Goal: Task Accomplishment & Management: Complete application form

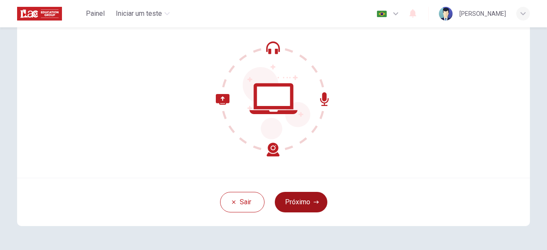
scroll to position [43, 0]
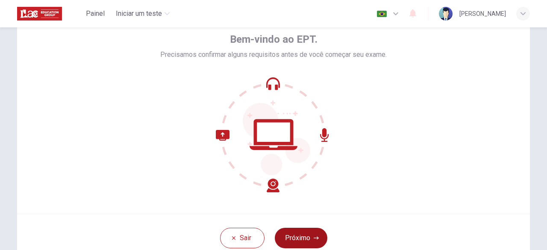
click at [305, 232] on button "Próximo" at bounding box center [301, 238] width 53 height 21
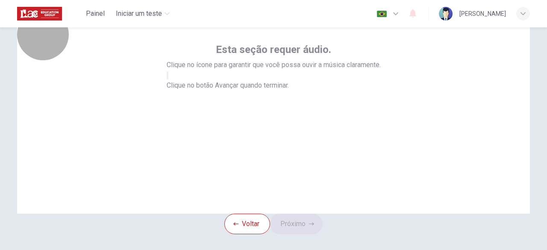
click at [168, 79] on button "button" at bounding box center [168, 75] width 2 height 8
click at [168, 77] on icon "button" at bounding box center [168, 77] width 0 height 0
click at [178, 86] on icon "button" at bounding box center [173, 83] width 10 height 8
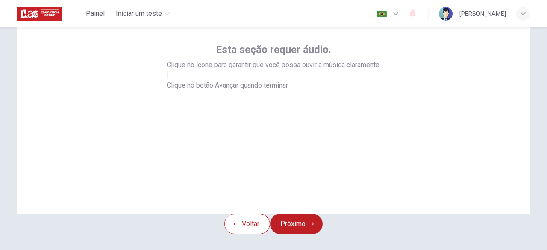
click at [168, 77] on icon "button" at bounding box center [168, 77] width 0 height 0
click at [299, 233] on button "Próximo" at bounding box center [296, 224] width 53 height 21
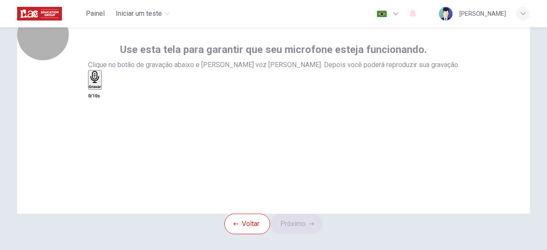
click at [101, 89] on div "Gravar" at bounding box center [95, 80] width 12 height 18
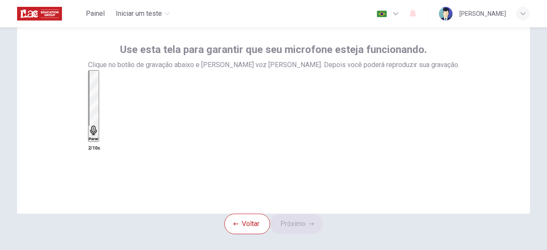
click at [99, 122] on div "Parar" at bounding box center [94, 106] width 10 height 70
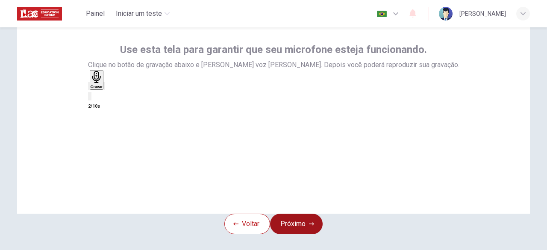
click at [304, 234] on button "Próximo" at bounding box center [296, 224] width 53 height 21
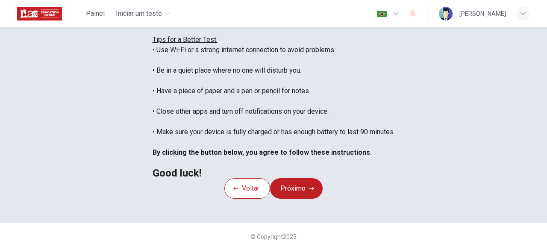
scroll to position [225, 0]
click at [303, 178] on button "Próximo" at bounding box center [296, 188] width 53 height 21
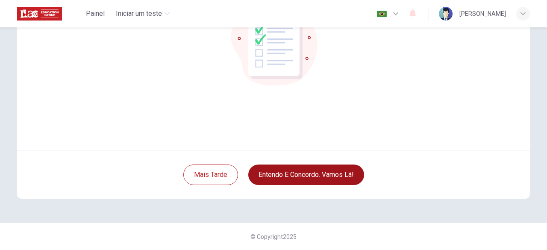
scroll to position [106, 0]
click at [309, 174] on button "Entendo e concordo. Vamos lá!" at bounding box center [306, 175] width 116 height 21
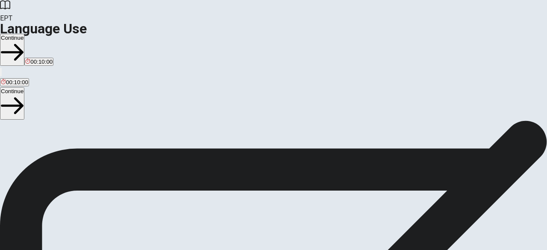
scroll to position [1, 0]
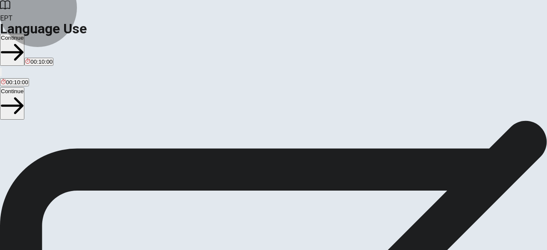
click at [24, 34] on button "Continue" at bounding box center [12, 50] width 24 height 32
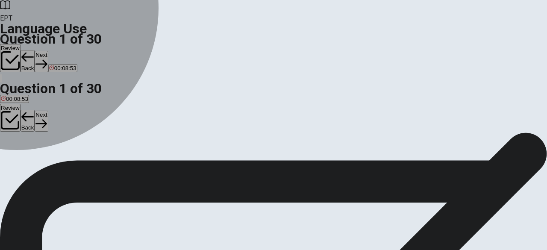
click at [80, 159] on div "D" at bounding box center [71, 156] width 18 height 6
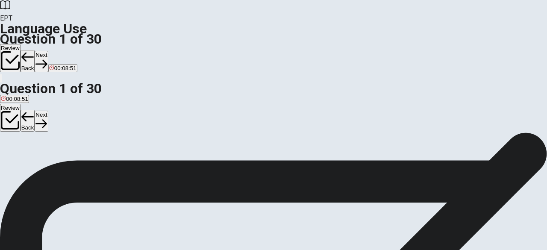
scroll to position [136, 0]
click at [48, 51] on button "Next" at bounding box center [41, 61] width 13 height 21
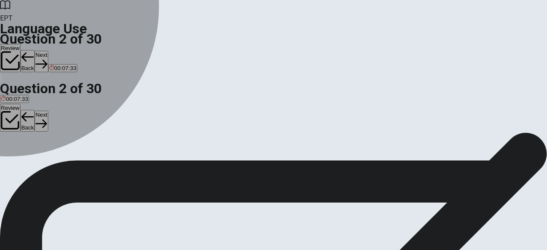
click at [55, 160] on div "B" at bounding box center [40, 157] width 30 height 6
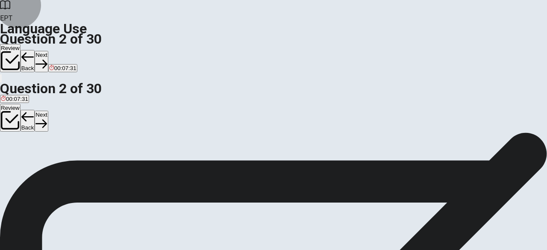
click at [48, 51] on button "Next" at bounding box center [41, 61] width 13 height 21
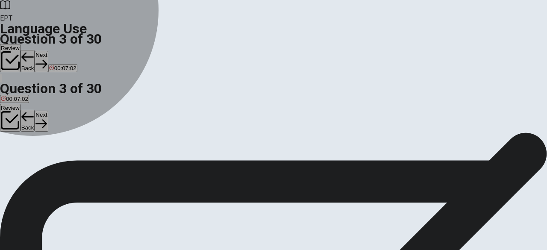
click at [61, 167] on span "don’t" at bounding box center [55, 163] width 12 height 6
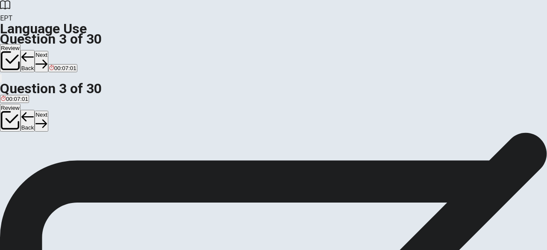
click at [48, 51] on button "Next" at bounding box center [41, 61] width 13 height 21
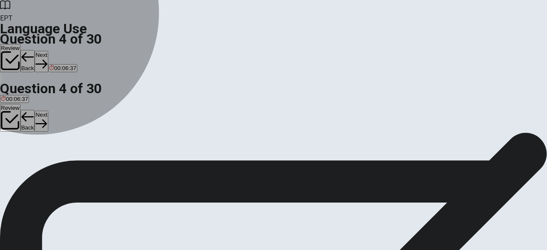
drag, startPoint x: 230, startPoint y: 141, endPoint x: 241, endPoint y: 142, distance: 11.2
click at [14, 153] on button "A goes" at bounding box center [7, 160] width 14 height 15
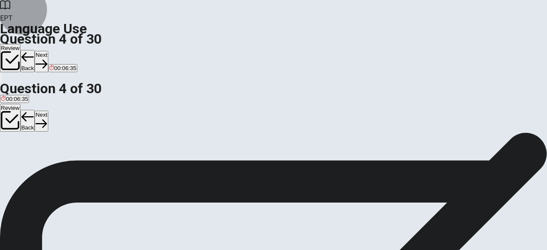
click at [48, 51] on button "Next" at bounding box center [41, 61] width 13 height 21
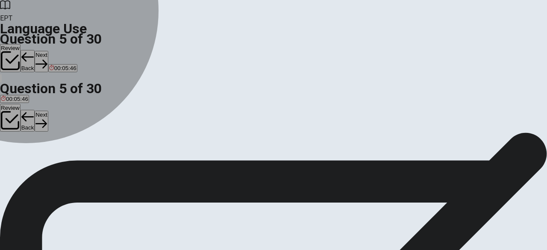
click at [13, 134] on span "cook" at bounding box center [7, 137] width 12 height 6
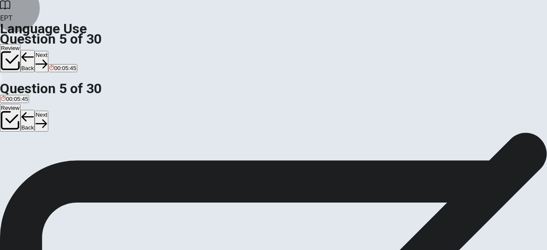
click at [48, 51] on button "Next" at bounding box center [41, 61] width 13 height 21
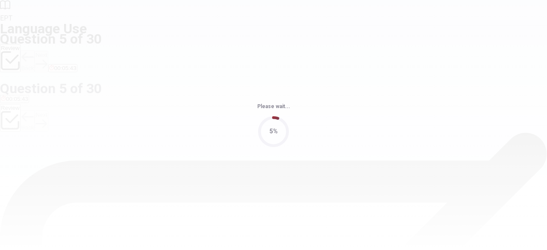
scroll to position [0, 0]
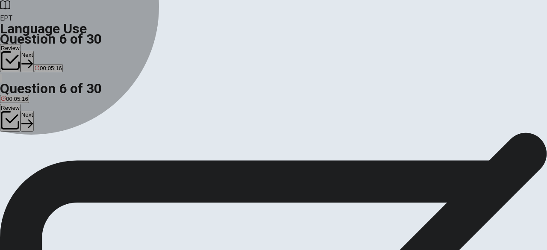
click at [14, 160] on span "short" at bounding box center [7, 163] width 13 height 6
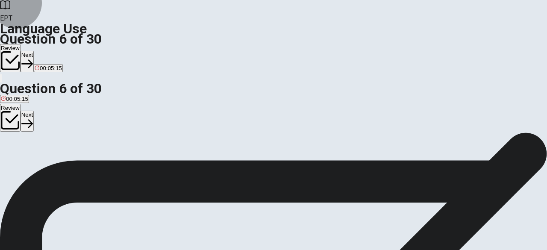
click at [34, 51] on button "Next" at bounding box center [27, 61] width 13 height 21
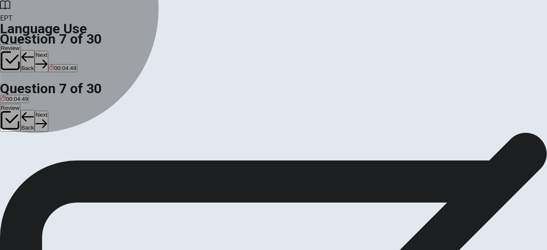
click at [13, 153] on button "A dark" at bounding box center [6, 160] width 13 height 15
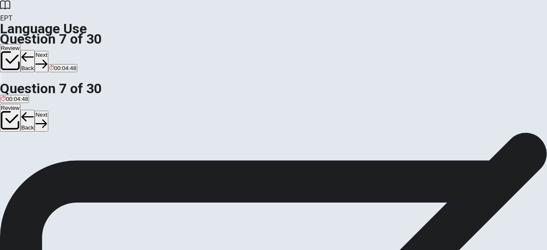
click at [48, 51] on button "Next" at bounding box center [41, 61] width 13 height 21
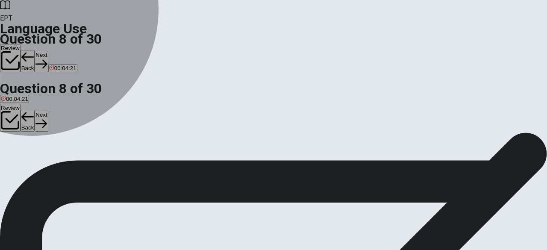
click at [29, 165] on span "sleep" at bounding box center [22, 163] width 14 height 6
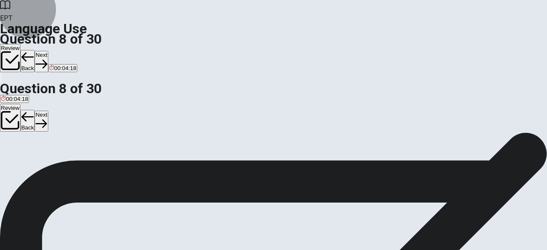
click at [47, 58] on icon "button" at bounding box center [41, 64] width 12 height 12
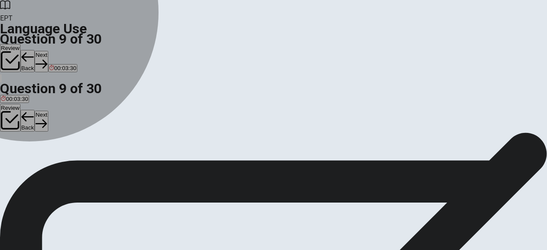
click at [26, 167] on span "loud" at bounding box center [21, 163] width 11 height 6
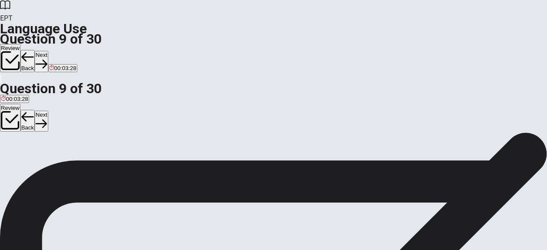
click at [48, 51] on button "Next" at bounding box center [41, 61] width 13 height 21
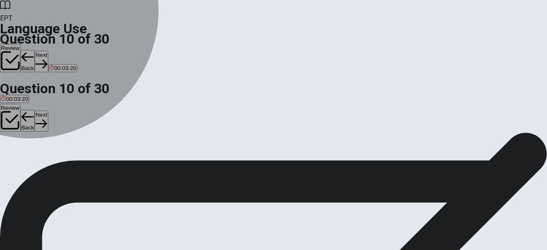
click at [10, 153] on button "A am" at bounding box center [5, 160] width 10 height 15
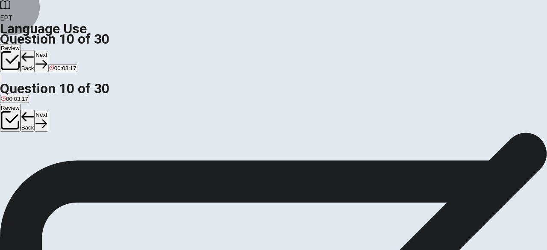
click at [48, 51] on button "Next" at bounding box center [41, 61] width 13 height 21
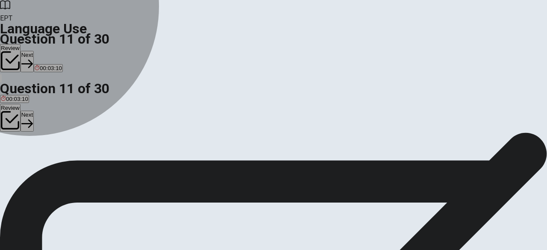
click at [20, 162] on span "are" at bounding box center [16, 163] width 8 height 6
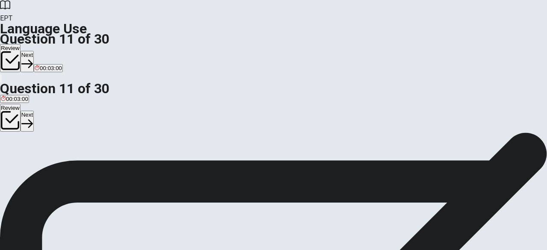
click at [33, 58] on icon "button" at bounding box center [27, 64] width 12 height 12
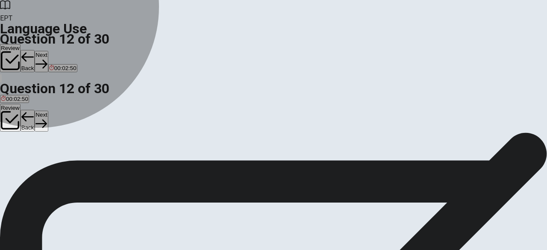
click at [46, 168] on button "C has" at bounding box center [40, 160] width 11 height 15
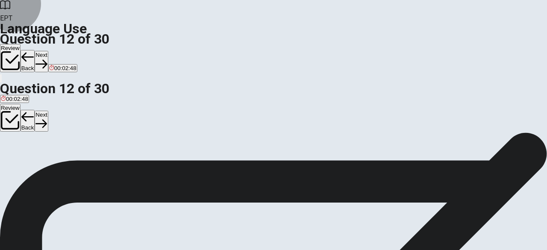
click at [48, 51] on button "Next" at bounding box center [41, 61] width 13 height 21
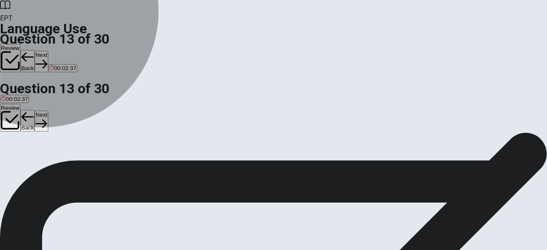
click at [49, 168] on button "C having" at bounding box center [40, 160] width 18 height 15
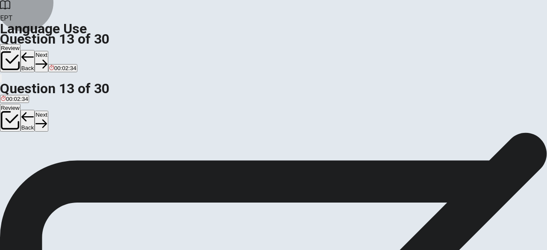
click at [48, 51] on button "Next" at bounding box center [41, 61] width 13 height 21
click at [24, 164] on button "B go" at bounding box center [20, 160] width 8 height 15
click at [48, 51] on button "Next" at bounding box center [41, 61] width 13 height 21
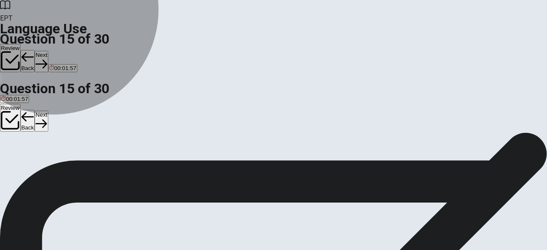
click at [52, 168] on button "C prepare" at bounding box center [41, 160] width 21 height 15
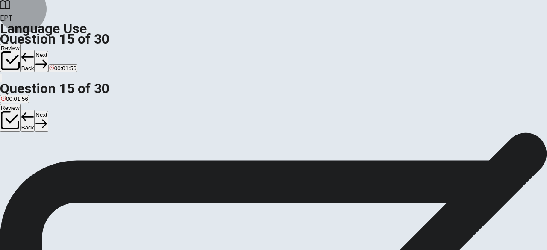
click at [48, 51] on button "Next" at bounding box center [41, 61] width 13 height 21
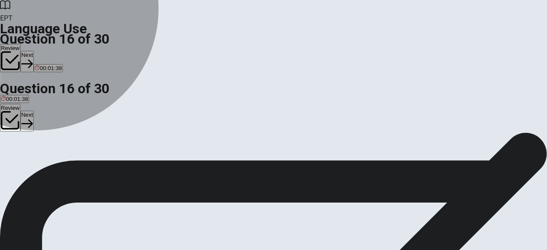
click at [41, 168] on button "C goes" at bounding box center [34, 160] width 14 height 15
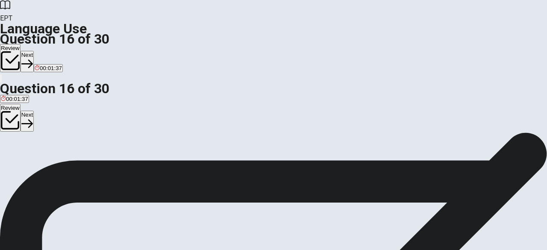
click at [34, 51] on button "Next" at bounding box center [27, 61] width 13 height 21
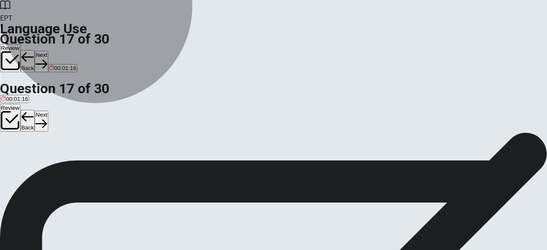
click at [35, 168] on button "C hard" at bounding box center [28, 160] width 13 height 15
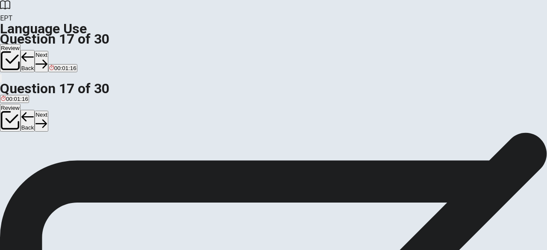
click at [412, 163] on div "Question 17 She has a ____ voice. A loud B big C hard D slow" at bounding box center [273, 150] width 547 height 36
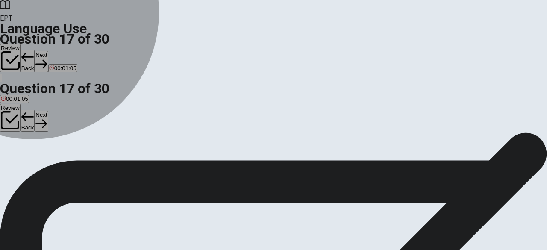
drag, startPoint x: 225, startPoint y: 140, endPoint x: 236, endPoint y: 136, distance: 11.8
click at [12, 160] on span "loud" at bounding box center [6, 163] width 11 height 6
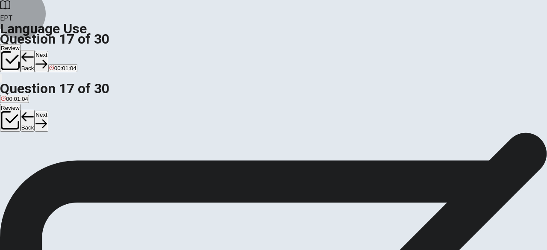
click at [48, 51] on button "Next" at bounding box center [41, 61] width 13 height 21
click at [239, 168] on div "A pool B notebook C pen D canvas" at bounding box center [273, 160] width 547 height 15
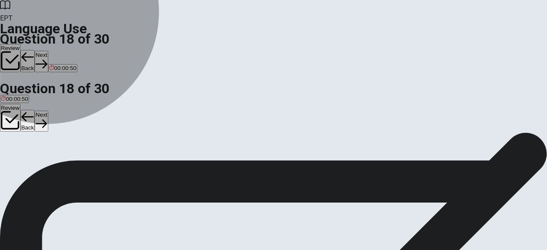
click at [37, 167] on span "notebook" at bounding box center [25, 163] width 24 height 6
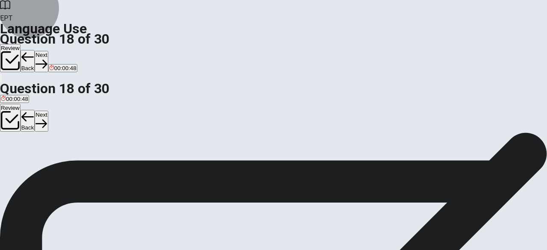
click at [47, 58] on icon "button" at bounding box center [41, 64] width 12 height 12
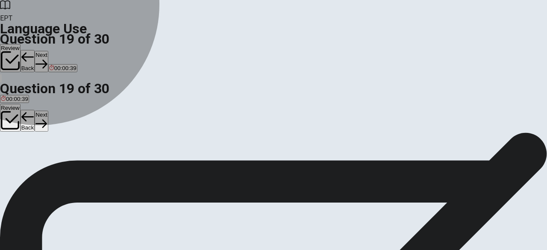
click at [10, 153] on button "A hat" at bounding box center [5, 160] width 10 height 15
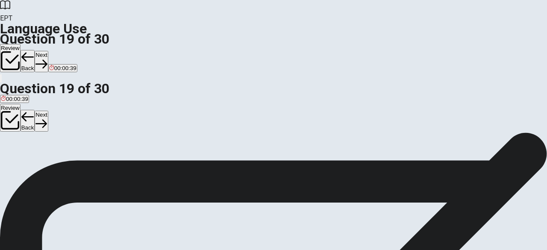
click at [48, 51] on button "Next" at bounding box center [41, 61] width 13 height 21
click at [53, 168] on button "C aren't" at bounding box center [45, 160] width 16 height 15
click at [48, 51] on button "Next" at bounding box center [41, 61] width 13 height 21
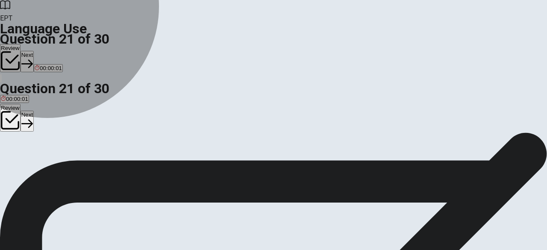
click at [47, 168] on button "C aren’t" at bounding box center [39, 160] width 16 height 15
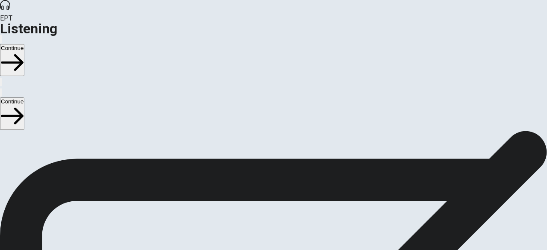
click at [24, 44] on button "Continue" at bounding box center [12, 60] width 24 height 32
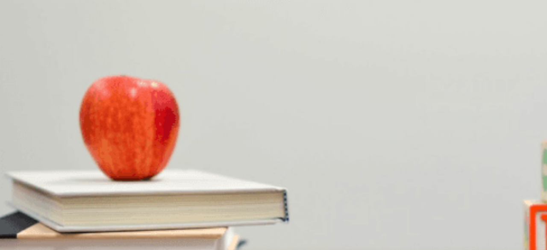
scroll to position [24, 0]
drag, startPoint x: 49, startPoint y: 98, endPoint x: 29, endPoint y: 91, distance: 20.3
click at [54, 152] on button "C DVDs" at bounding box center [45, 145] width 17 height 15
click at [20, 138] on button "A Movies" at bounding box center [10, 145] width 20 height 15
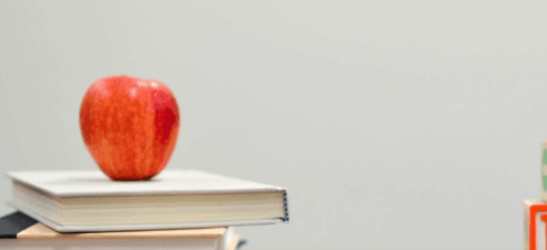
click at [20, 138] on button "A Movies" at bounding box center [10, 145] width 20 height 15
drag, startPoint x: 118, startPoint y: 124, endPoint x: 25, endPoint y: 124, distance: 93.2
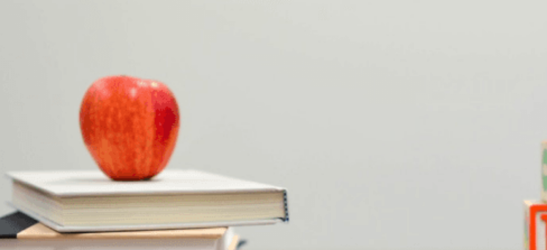
click at [76, 197] on button "B The front desk" at bounding box center [57, 204] width 38 height 15
click at [35, 233] on button "A A library card" at bounding box center [17, 240] width 35 height 15
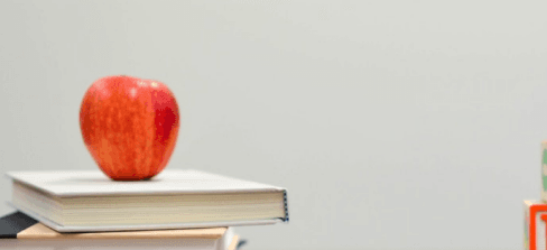
type input "0"
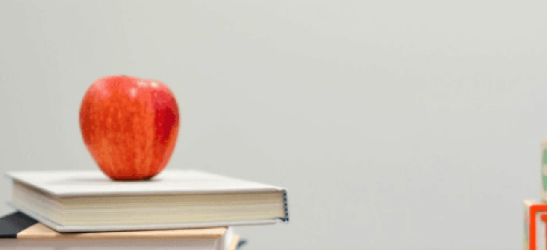
scroll to position [6, 0]
click at [75, 169] on span "[DATE] morning" at bounding box center [55, 172] width 40 height 6
drag, startPoint x: 274, startPoint y: 212, endPoint x: 360, endPoint y: 201, distance: 86.1
click at [106, 211] on span "Water and juice" at bounding box center [86, 208] width 39 height 6
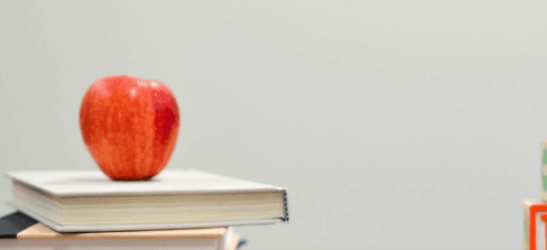
scroll to position [437, 0]
click at [12, 241] on span "Fruit" at bounding box center [7, 244] width 12 height 6
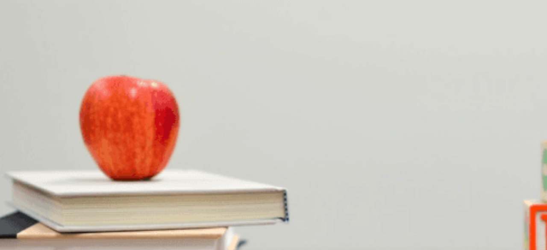
click at [100, 195] on button "D The beach" at bounding box center [86, 187] width 29 height 15
click at [24, 44] on button "Continue" at bounding box center [12, 60] width 24 height 32
drag, startPoint x: 185, startPoint y: 233, endPoint x: 207, endPoint y: 226, distance: 22.8
drag, startPoint x: 395, startPoint y: 82, endPoint x: 381, endPoint y: 154, distance: 72.7
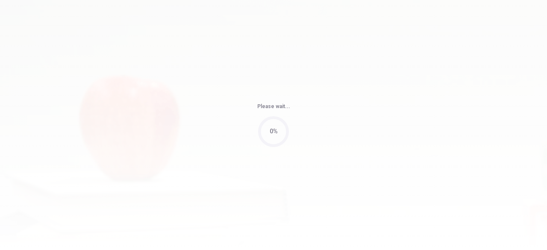
type input "70"
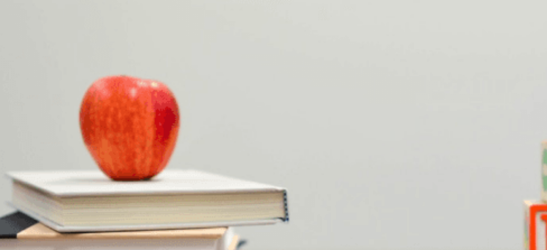
scroll to position [17, 0]
drag, startPoint x: 528, startPoint y: 44, endPoint x: 529, endPoint y: 66, distance: 22.7
click at [529, 114] on div "Question 11 Why should he book a hotel in advance? A He might get lost B It’s c…" at bounding box center [273, 219] width 547 height 210
click at [150, 168] on span "Weekends are busy" at bounding box center [125, 164] width 50 height 6
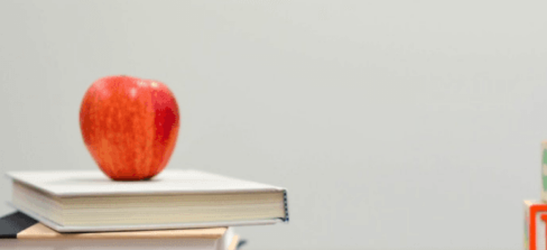
scroll to position [435, 0]
click at [65, 233] on span "Uncertain" at bounding box center [53, 236] width 24 height 6
click at [39, 233] on span "Thankful" at bounding box center [29, 236] width 22 height 6
click at [119, 203] on span "Light clothes" at bounding box center [103, 200] width 32 height 6
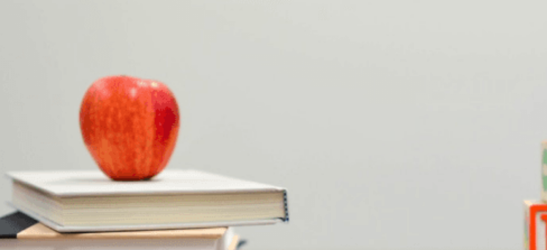
scroll to position [653, 0]
click at [89, 188] on span "The beach" at bounding box center [75, 191] width 27 height 6
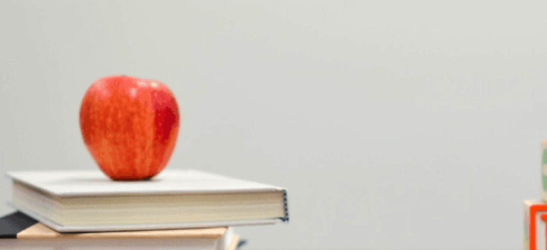
click at [86, 83] on button "C Warm clothes" at bounding box center [68, 81] width 36 height 15
click at [24, 44] on button "Continue" at bounding box center [12, 60] width 24 height 32
drag, startPoint x: 179, startPoint y: 234, endPoint x: 182, endPoint y: 230, distance: 4.8
click at [182, 231] on body "This site uses cookies, as explained in our Privacy Policy . If you agree to th…" at bounding box center [273, 125] width 547 height 250
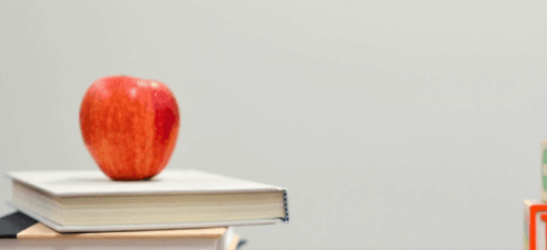
scroll to position [68, 0]
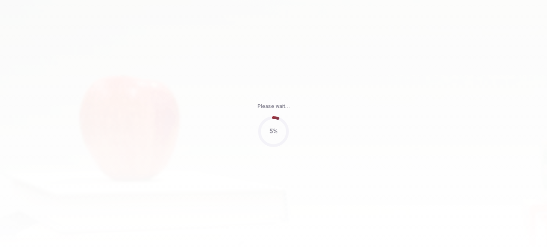
type input "80"
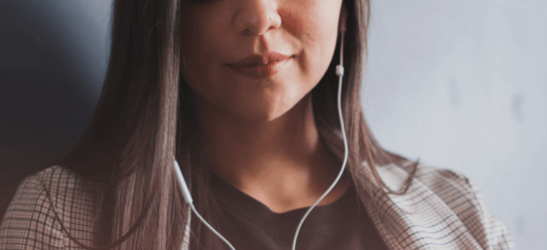
scroll to position [108, 0]
click at [24, 44] on button "Continue" at bounding box center [12, 60] width 24 height 32
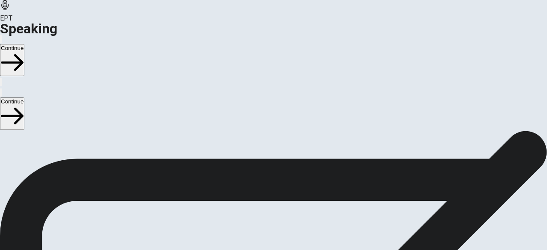
click at [264, 194] on button "Play Audio" at bounding box center [263, 198] width 2 height 8
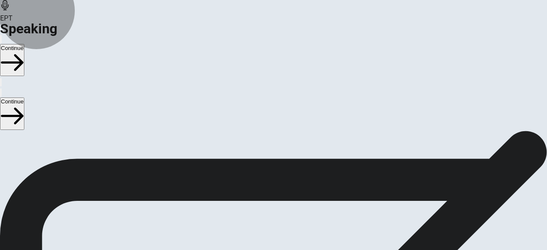
click at [24, 44] on button "Continue" at bounding box center [12, 60] width 24 height 32
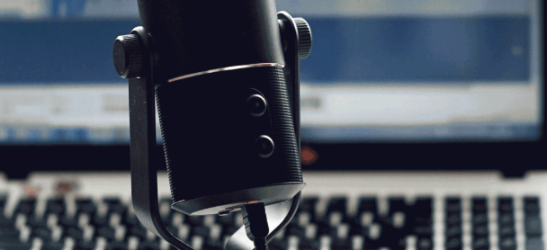
scroll to position [150, 0]
click at [24, 44] on button "Continue" at bounding box center [12, 60] width 24 height 32
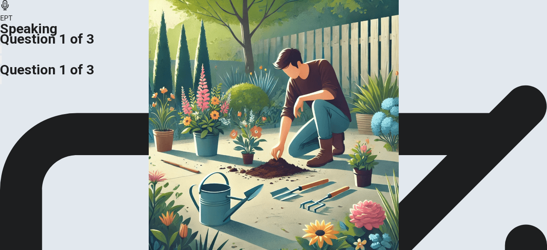
scroll to position [168, 0]
click at [250, 37] on button "CLICK TO ZOOM" at bounding box center [273, 33] width 47 height 8
click at [9, 250] on div at bounding box center [273, 250] width 547 height 0
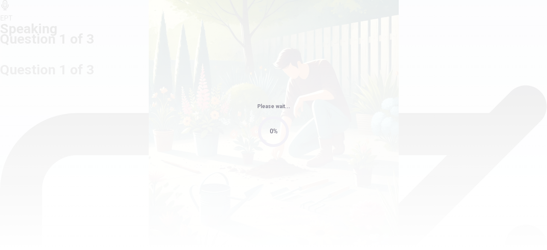
scroll to position [5, 0]
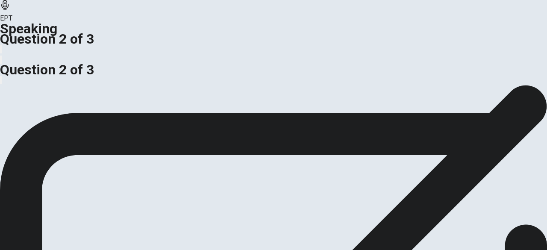
click at [497, 101] on div "Preparation Time" at bounding box center [273, 106] width 547 height 10
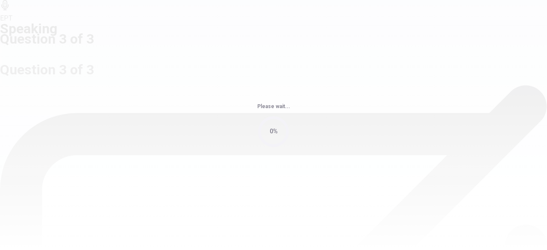
scroll to position [0, 0]
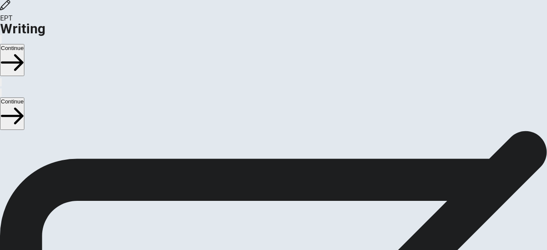
drag, startPoint x: 542, startPoint y: 56, endPoint x: 547, endPoint y: 98, distance: 42.1
click at [547, 131] on div "Writing Section Directions Write about your opinion on a topic. Important thing…" at bounding box center [273, 131] width 547 height 0
click at [471, 24] on div "EPT Writing Continue" at bounding box center [273, 43] width 547 height 87
click at [24, 44] on button "Continue" at bounding box center [12, 60] width 24 height 32
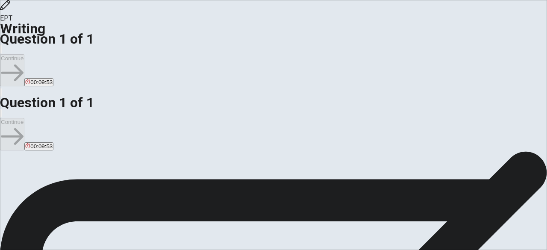
scroll to position [0, 0]
type textarea "H"
type textarea "x"
type textarea "Hu"
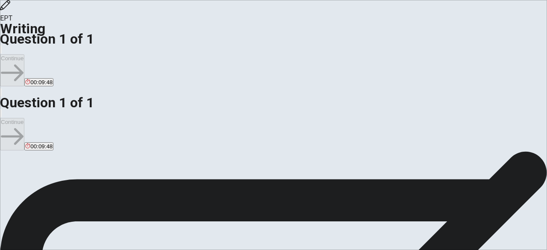
type textarea "x"
type textarea "H"
type textarea "x"
type textarea "Hi"
type textarea "x"
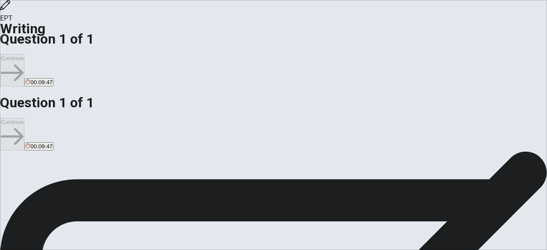
type textarea "Hi,"
type textarea "x"
type textarea "Hi,"
type textarea "x"
type textarea "Hi, I"
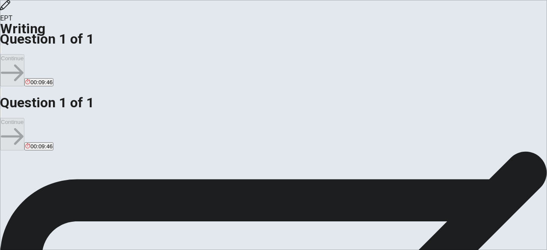
type textarea "x"
type textarea "Hi, I'"
type textarea "x"
type textarea "Hi, I'm"
type textarea "x"
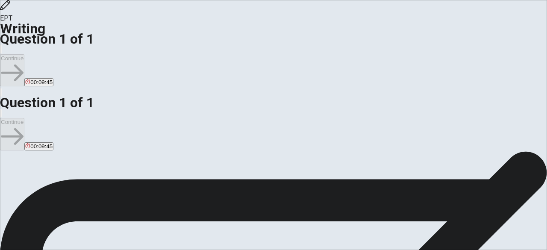
type textarea "Hi, I'm"
type textarea "x"
type textarea "Hi, I'm I"
type textarea "x"
type textarea "Hi, I'm Is"
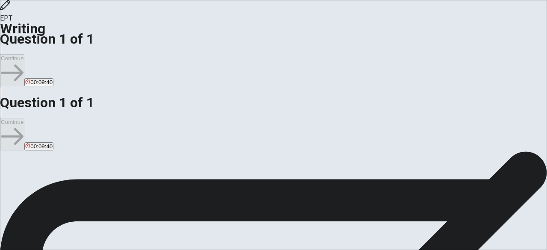
type textarea "x"
type textarea "Hi, I'm [PERSON_NAME]"
type textarea "x"
type textarea "Hi, I'm Isab"
type textarea "x"
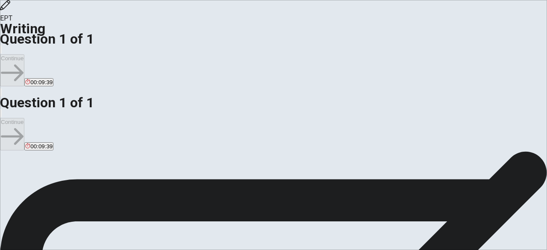
type textarea "Hi, I'm Isabe"
type textarea "x"
type textarea "Hi, I'm [PERSON_NAME]"
type textarea "x"
type textarea "Hi, I'm [PERSON_NAME]"
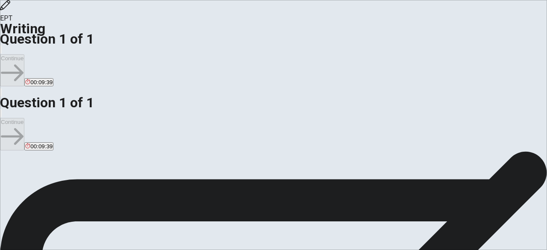
type textarea "x"
type textarea "Hi, I'm Isabelly"
type textarea "x"
type textarea "Hi, I'm [PERSON_NAME]!"
type textarea "x"
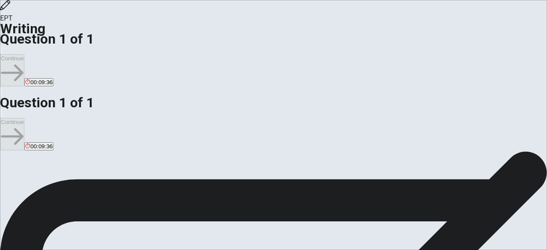
type textarea "Hi, I'm [PERSON_NAME]!"
type textarea "x"
type textarea "Hi, I'm [PERSON_NAME]! I"
type textarea "x"
type textarea "Hi, I'm [PERSON_NAME]! I"
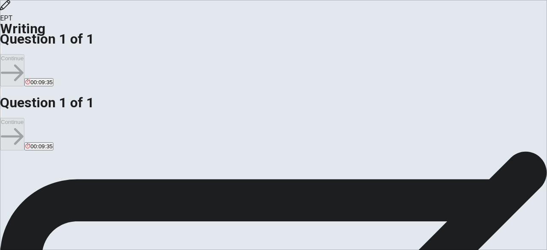
type textarea "x"
type textarea "Hi, I'm [PERSON_NAME]! I l"
type textarea "x"
type textarea "Hi, I'm [PERSON_NAME]! I lI"
type textarea "x"
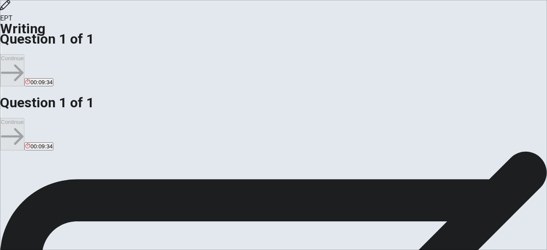
type textarea "Hi, I'm [PERSON_NAME]! I l"
type textarea "x"
type textarea "Hi, I'm [PERSON_NAME]! I"
type textarea "x"
type textarea "Hi, I'm [PERSON_NAME]! I l"
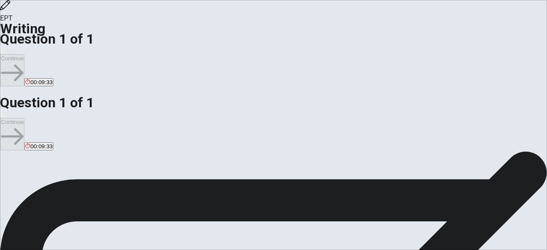
type textarea "x"
type textarea "Hi, I'm [PERSON_NAME]! I li"
type textarea "x"
type textarea "Hi, I'm [PERSON_NAME]! I lik"
type textarea "x"
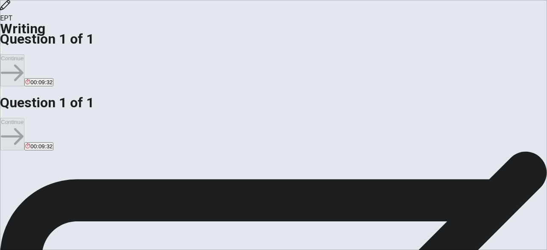
type textarea "Hi, I'm [PERSON_NAME]! I like"
type textarea "x"
type textarea "Hi, I'm [PERSON_NAME]! I like"
type textarea "x"
type textarea "Hi, I'm [PERSON_NAME]! I like t"
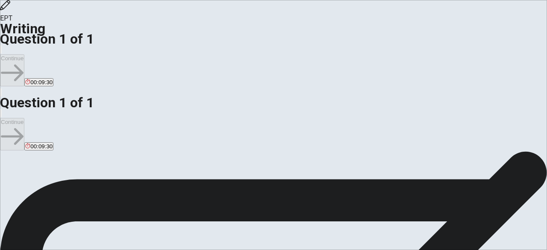
type textarea "x"
type textarea "Hi, I'm [PERSON_NAME]! I like to"
type textarea "x"
type textarea "Hi, I'm [PERSON_NAME]! I like to"
type textarea "x"
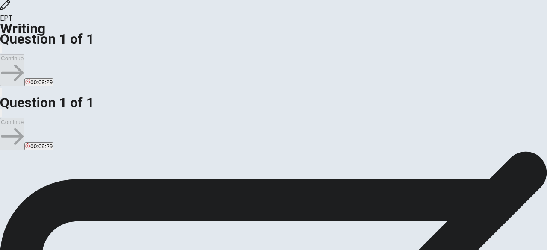
type textarea "Hi, I'm [PERSON_NAME]! I like to g"
type textarea "x"
type textarea "Hi, I'm [PERSON_NAME]! I like to go"
type textarea "x"
type textarea "Hi, I'm [PERSON_NAME]! I like to go"
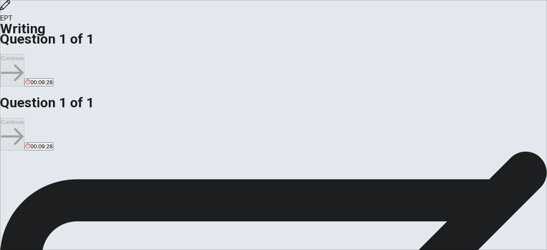
type textarea "x"
type textarea "Hi, I'm [PERSON_NAME]! I like to go f"
type textarea "x"
type textarea "Hi, I'm [PERSON_NAME]! I like to go fo"
type textarea "x"
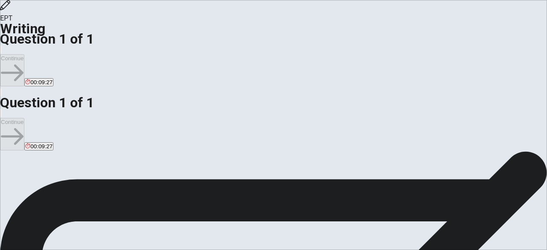
type textarea "Hi, I'm [PERSON_NAME]! I like to go for"
type textarea "x"
type textarea "Hi, I'm [PERSON_NAME]! I like to go for"
type textarea "x"
type textarea "Hi, I'm [PERSON_NAME]! I like to go for w"
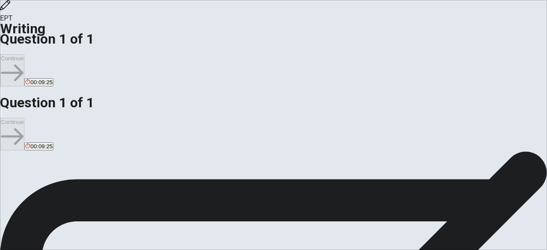
type textarea "x"
type textarea "Hi, I'm [PERSON_NAME]! I like to go for wa"
type textarea "x"
type textarea "Hi, I'm [PERSON_NAME]! I like to go for wal"
type textarea "x"
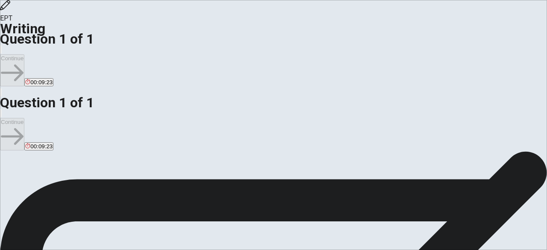
type textarea "Hi, I'm [PERSON_NAME]! I like to go for walk"
type textarea "x"
type textarea "Hi, I'm [PERSON_NAME]! I like to go for walks"
type textarea "x"
type textarea "Hi, I'm [PERSON_NAME]! I like to go for walks,"
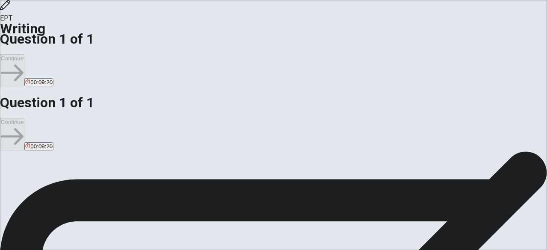
type textarea "x"
type textarea "Hi, I'm [PERSON_NAME]! I like to go for walks,"
type textarea "x"
type textarea "Hi, I'm [PERSON_NAME]! I like to go for walks, g"
type textarea "x"
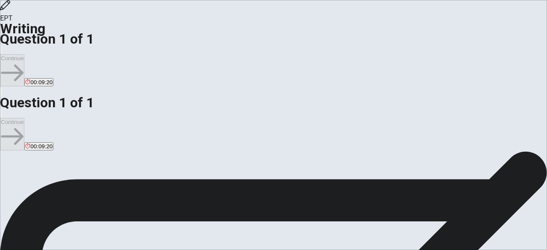
type textarea "Hi, I'm [PERSON_NAME]! I like to go for walks, go"
type textarea "x"
type textarea "Hi, I'm [PERSON_NAME]! I like to go for walks, go"
type textarea "x"
type textarea "Hi, I'm [PERSON_NAME]! I like to go for walks, go t"
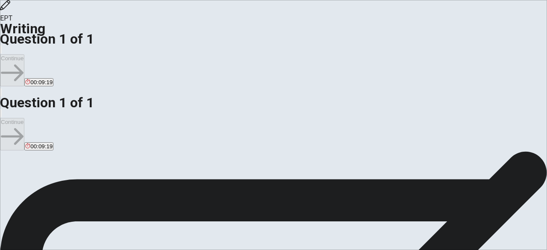
type textarea "x"
type textarea "Hi, I'm [PERSON_NAME]! I like to go for walks, go to"
type textarea "x"
type textarea "Hi, I'm [PERSON_NAME]! I like to go for walks, go to"
type textarea "x"
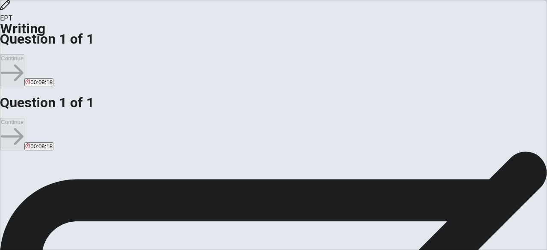
type textarea "Hi, I'm [PERSON_NAME]! I like to go for walks, go to t"
type textarea "x"
type textarea "Hi, I'm [PERSON_NAME]! I like to go for walks, go to th"
type textarea "x"
type textarea "Hi, I'm [PERSON_NAME]! I like to go for walks, go to the"
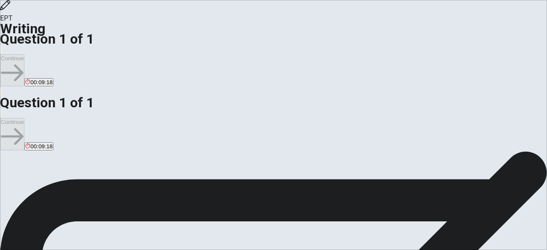
type textarea "x"
type textarea "Hi, I'm [PERSON_NAME]! I like to go for walks, go to the"
type textarea "x"
type textarea "Hi, I'm [PERSON_NAME]! I like to go for walks, go to the g"
type textarea "x"
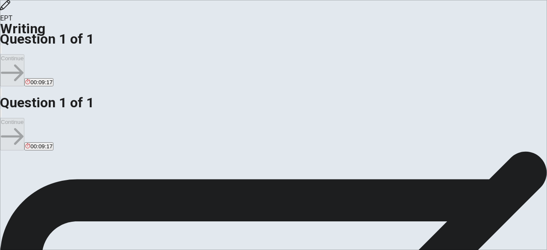
type textarea "Hi, I'm [PERSON_NAME]! I like to go for walks, go to the gy"
type textarea "x"
type textarea "Hi, I'm [PERSON_NAME]! I like to go for walks, go to the gym"
type textarea "x"
type textarea "Hi, I'm [PERSON_NAME]! I like to go for walks, go to the gyms"
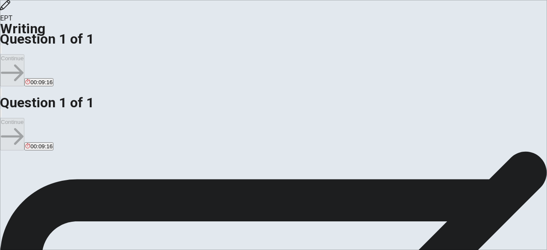
type textarea "x"
type textarea "Hi, I'm [PERSON_NAME]! I like to go for walks, go to the gyms,"
type textarea "x"
type textarea "Hi, I'm [PERSON_NAME]! I like to go for walks, go to the gyms,"
type textarea "x"
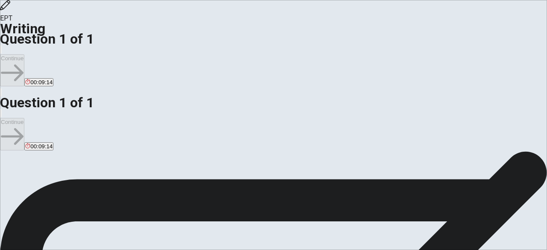
type textarea "Hi, I'm [PERSON_NAME]! I like to go for walks, go to the gyms, a"
type textarea "x"
type textarea "Hi, I'm [PERSON_NAME]! I like to go for walks, go to the gyms, an"
type textarea "x"
type textarea "Hi, I'm [PERSON_NAME]! I like to go for walks, go to the gyms, and"
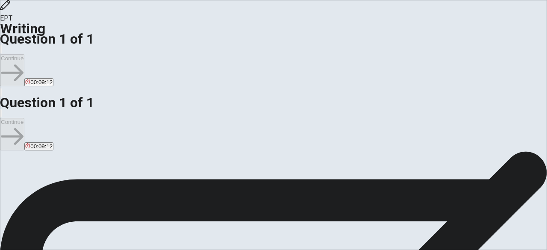
type textarea "x"
type textarea "Hi, I'm [PERSON_NAME]! I like to go for walks, go to the gyms, and"
type textarea "x"
type textarea "Hi, I'm [PERSON_NAME]! I like to go for walks, go to the gyms, and a"
type textarea "x"
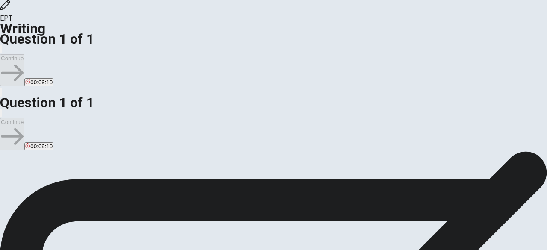
type textarea "Hi, I'm [PERSON_NAME]! I like to go for walks, go to the gyms, and"
type textarea "x"
type textarea "Hi, I'm [PERSON_NAME]! I like to go for walks, go to the gyms, and I"
type textarea "x"
type textarea "Hi, I'm [PERSON_NAME]! I like to go for walks, go to the gyms, and I"
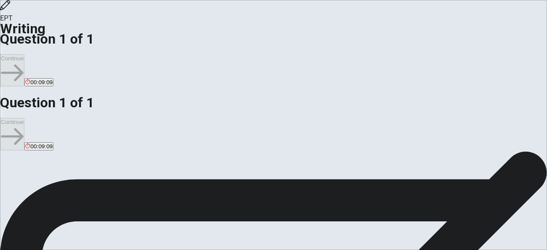
type textarea "x"
type textarea "Hi, I'm [PERSON_NAME]! I like to go for walks, go to the gyms, and I w"
type textarea "x"
type textarea "Hi, I'm [PERSON_NAME]! I like to go for walks, go to the gyms, and I wa"
type textarea "x"
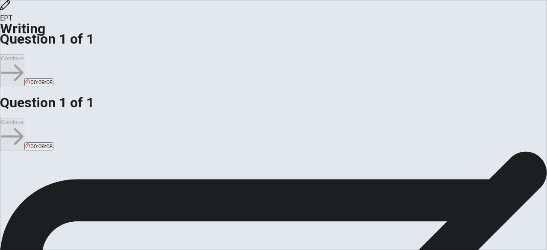
type textarea "Hi, I'm [PERSON_NAME]! I like to go for walks, go to the gyms, and I wat"
type textarea "x"
type textarea "Hi, I'm [PERSON_NAME]! I like to go for walks, go to the gyms, and I wa"
type textarea "x"
type textarea "Hi, I'm [PERSON_NAME]! I like to go for walks, go to the gyms, and I wan"
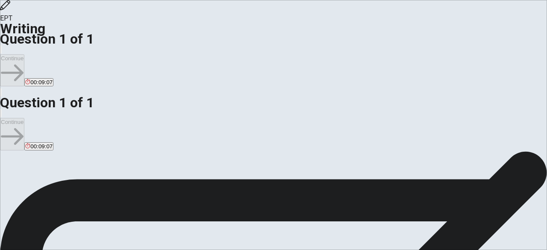
type textarea "x"
type textarea "Hi, I'm [PERSON_NAME]! I like to go for walks, go to the gyms, and I want"
type textarea "x"
type textarea "Hi, I'm [PERSON_NAME]! I like to go for walks, go to the gyms, and I want"
type textarea "x"
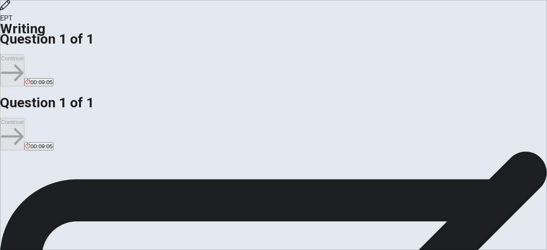
type textarea "Hi, I'm [PERSON_NAME]! I like to go for walks, go to the gyms, and I want t"
type textarea "x"
type textarea "Hi, I'm [PERSON_NAME]! I like to go for walks, go to the gyms, and I want to"
type textarea "x"
type textarea "Hi, I'm [PERSON_NAME]! I like to go for walks, go to the gyms, and I want to"
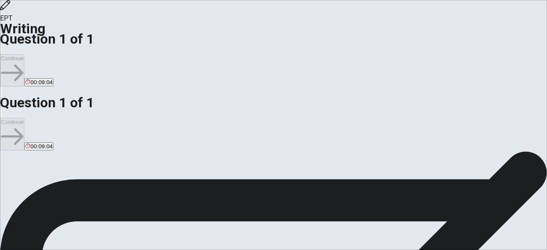
type textarea "x"
type textarea "Hi, I'm [PERSON_NAME]! I like to go for walks, go to the gyms, and I want to l"
type textarea "x"
type textarea "Hi, I'm [PERSON_NAME]! I like to go for walks, go to the gyms, and I want to le"
type textarea "x"
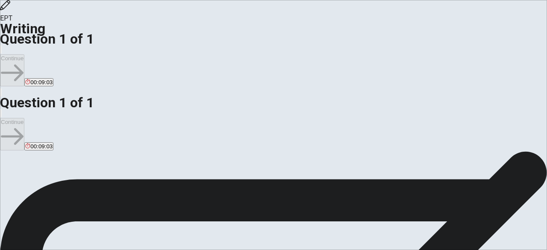
type textarea "Hi, I'm [PERSON_NAME]! I like to go for walks, go to the gyms, and I want to lea"
type textarea "x"
type textarea "Hi, I'm [PERSON_NAME]! I like to go for walks, go to the gyms, and I want to [P…"
type textarea "x"
type textarea "Hi, I'm [PERSON_NAME]! I like to go for walks, go to the gyms, and I want to le…"
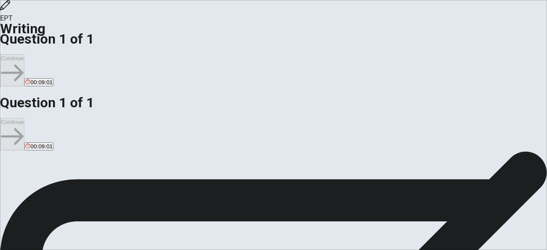
type textarea "x"
type textarea "Hi, I'm [PERSON_NAME]! I like to go for walks, go to the gyms, and I want to le…"
type textarea "x"
type textarea "Hi, I'm [PERSON_NAME]! I like to go for walks, go to the gyms, and I want to le…"
type textarea "x"
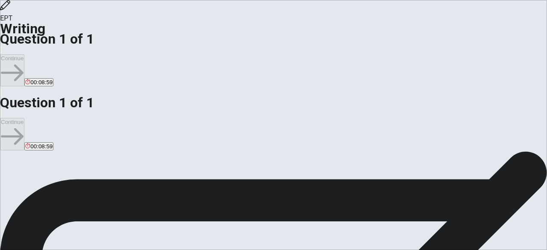
type textarea "Hi, I'm [PERSON_NAME]! I like to go for walks, go to the gyms, and I want to le…"
type textarea "x"
type textarea "Hi, I'm [PERSON_NAME]! I like to go for walks, go to the gyms, and I want to le…"
type textarea "x"
type textarea "Hi, I'm [PERSON_NAME]! I like to go for walks, go to the gyms, and I want to le…"
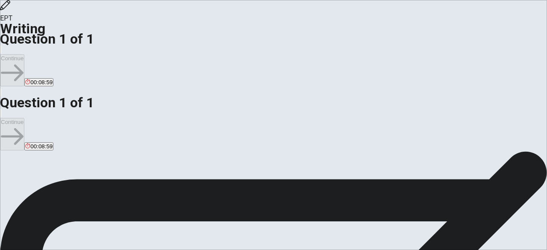
type textarea "x"
type textarea "Hi, I'm [PERSON_NAME]! I like to go for walks, go to the gyms, and I want to le…"
type textarea "x"
type textarea "Hi, I'm [PERSON_NAME]! I like to go for walks, go to the gyms, and I want to le…"
type textarea "x"
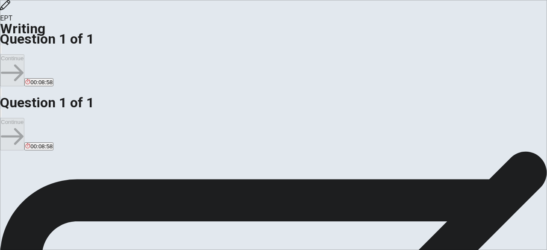
type textarea "Hi, I'm [PERSON_NAME]! I like to go for walks, go to the gyms, and I want to le…"
type textarea "x"
type textarea "Hi, I'm [PERSON_NAME]! I like to go for walks, go to the gyms, and I want to le…"
type textarea "x"
type textarea "Hi, I'm [PERSON_NAME]! I like to go for walks, go to the gyms, and I want to le…"
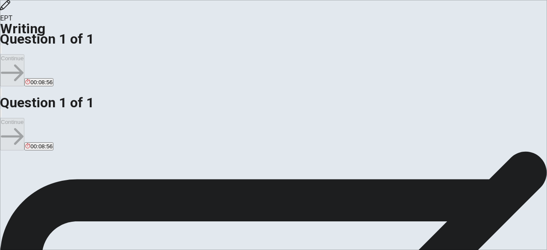
type textarea "x"
type textarea "Hi, I'm [PERSON_NAME]! I like to go for walks, go to the gyms, and I want to le…"
type textarea "x"
type textarea "Hi, I'm [PERSON_NAME]! I like to go for walks, go to the gyms, and I want to le…"
drag, startPoint x: 540, startPoint y: 59, endPoint x: 543, endPoint y: 151, distance: 91.5
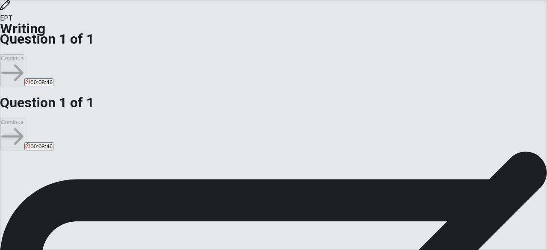
click at [544, 151] on div "Directions Write about your opinion on a topic. Important things to remember: T…" at bounding box center [273, 151] width 547 height 0
drag, startPoint x: 541, startPoint y: 100, endPoint x: 546, endPoint y: 112, distance: 13.0
click at [547, 151] on div "Directions Write about your opinion on a topic. Important things to remember: T…" at bounding box center [273, 151] width 547 height 0
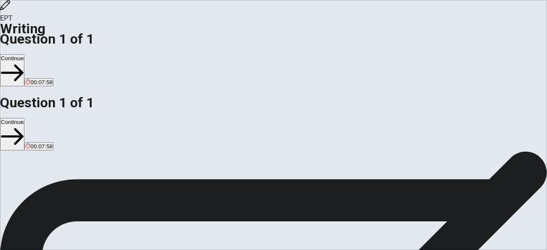
click at [24, 54] on button "Continue" at bounding box center [12, 70] width 24 height 32
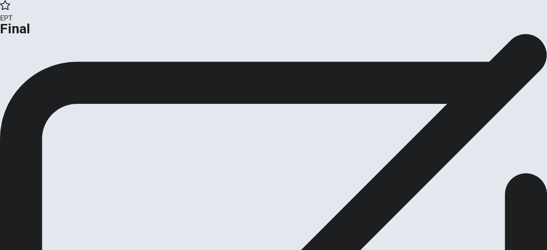
click at [35, 76] on button "Continue" at bounding box center [17, 71] width 35 height 12
